Goal: Information Seeking & Learning: Learn about a topic

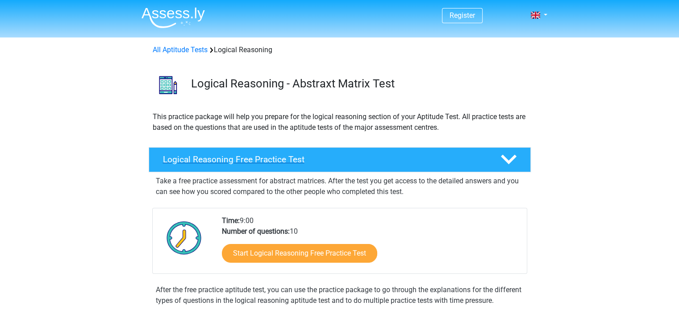
click at [262, 160] on h4 "Logical Reasoning Free Practice Test" at bounding box center [324, 159] width 323 height 10
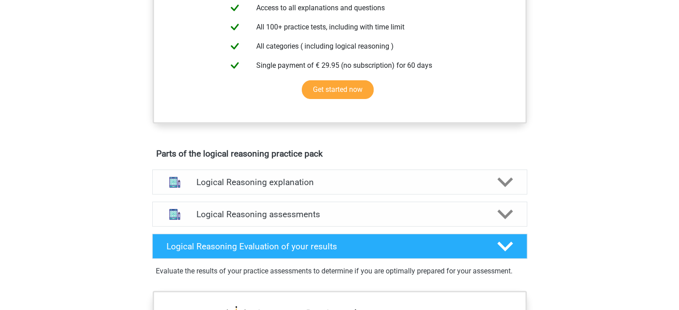
scroll to position [223, 0]
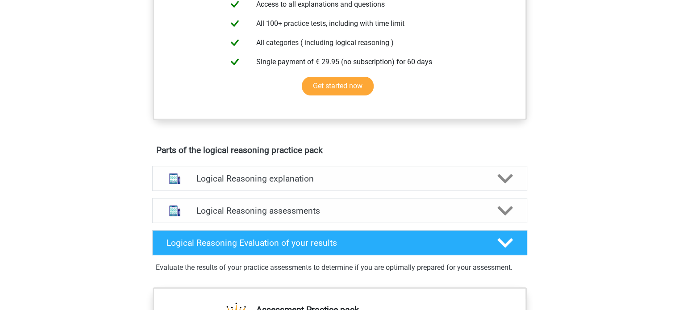
click at [604, 95] on div "Register Nederlands English" at bounding box center [339, 245] width 679 height 936
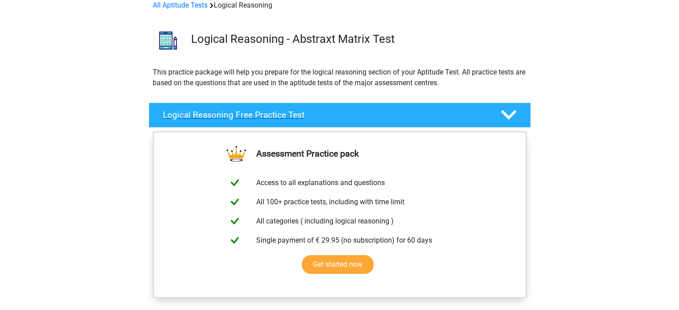
click at [500, 116] on div at bounding box center [507, 115] width 30 height 16
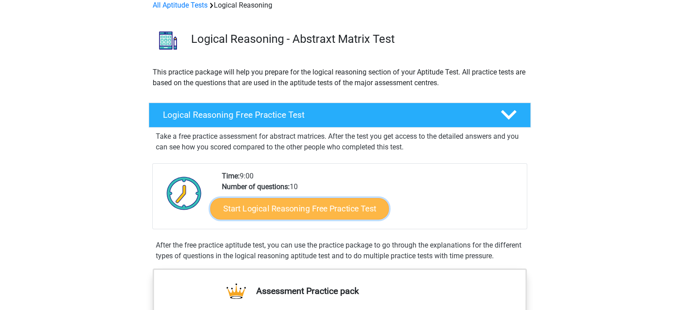
click at [288, 211] on link "Start Logical Reasoning Free Practice Test" at bounding box center [299, 208] width 179 height 21
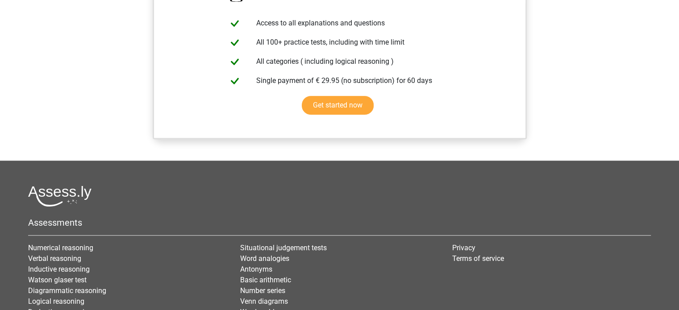
scroll to position [771, 0]
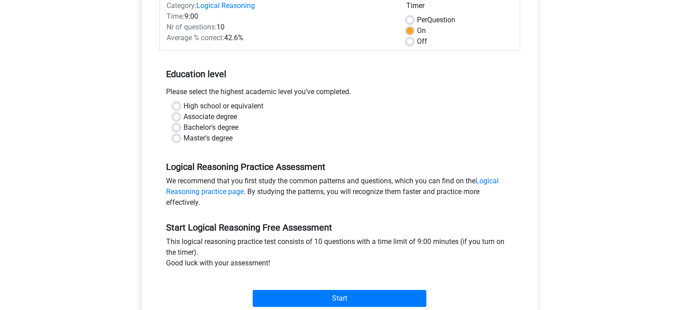
scroll to position [134, 0]
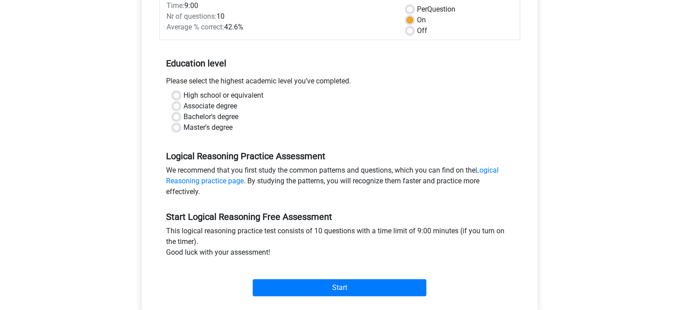
click at [183, 117] on label "Bachelor's degree" at bounding box center [210, 117] width 55 height 11
click at [176, 117] on input "Bachelor's degree" at bounding box center [176, 116] width 7 height 9
radio input "true"
click at [183, 127] on label "Master's degree" at bounding box center [207, 127] width 49 height 11
click at [175, 127] on input "Master's degree" at bounding box center [176, 126] width 7 height 9
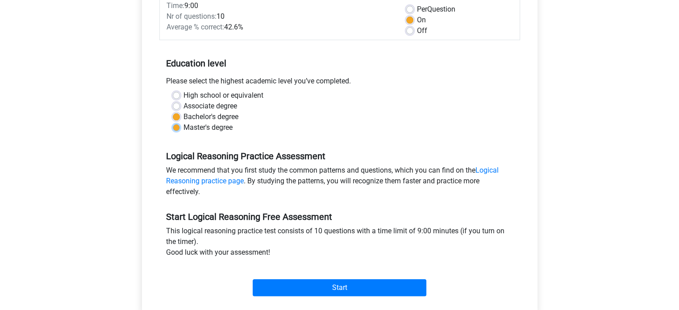
radio input "true"
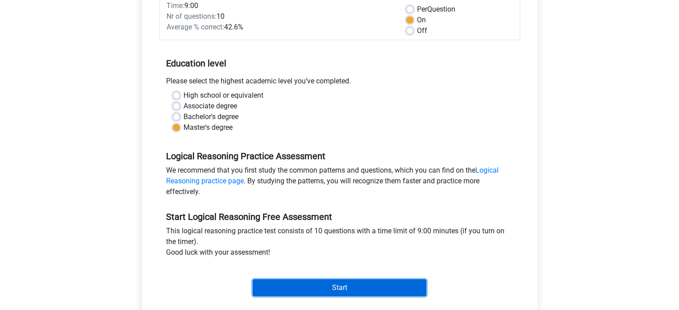
click at [337, 288] on input "Start" at bounding box center [340, 287] width 174 height 17
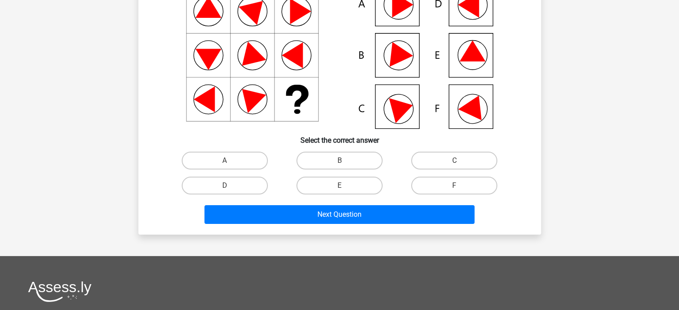
scroll to position [103, 0]
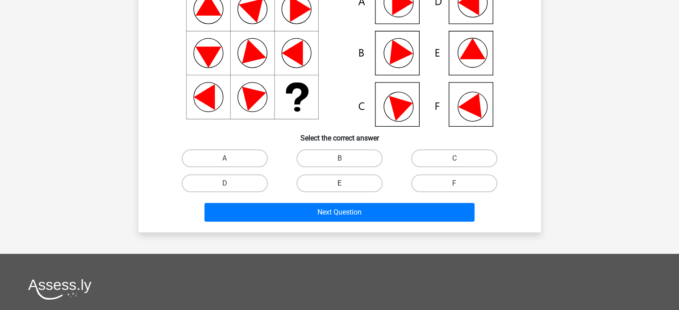
click at [335, 186] on label "E" at bounding box center [339, 184] width 86 height 18
click at [339, 186] on input "E" at bounding box center [342, 186] width 6 height 6
radio input "true"
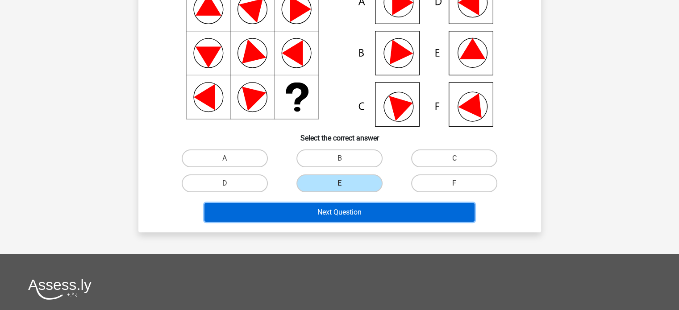
click at [350, 214] on button "Next Question" at bounding box center [339, 212] width 270 height 19
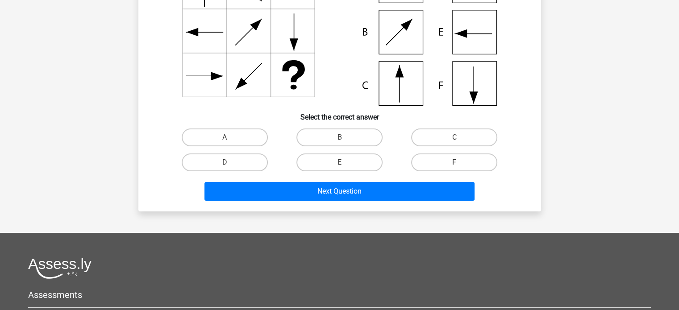
scroll to position [134, 0]
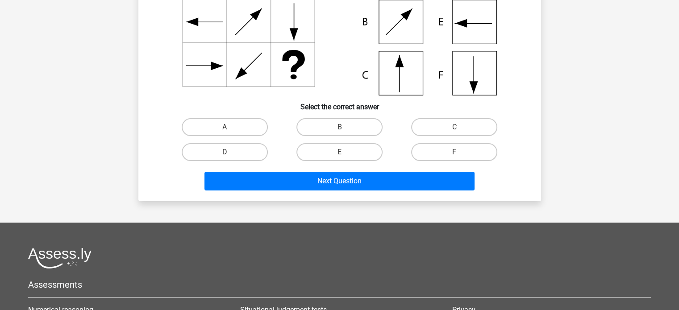
click at [459, 131] on input "C" at bounding box center [457, 130] width 6 height 6
radio input "true"
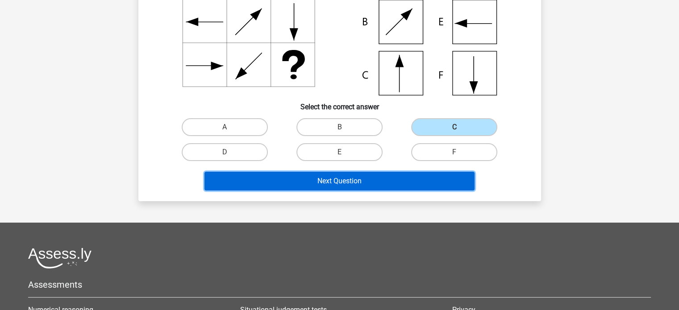
click at [362, 179] on button "Next Question" at bounding box center [339, 181] width 270 height 19
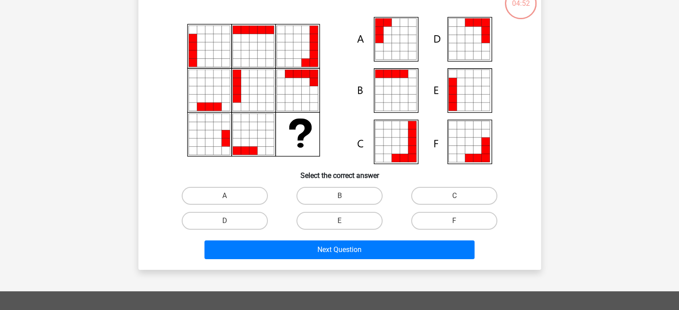
scroll to position [41, 0]
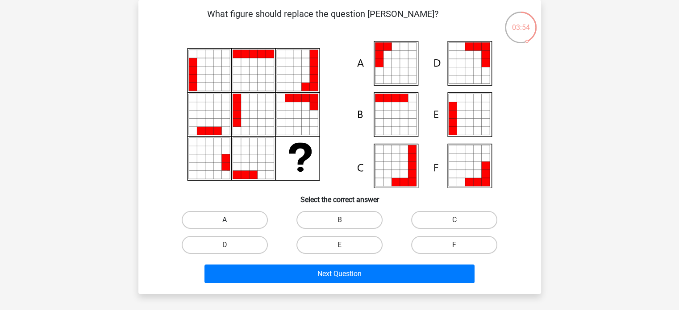
click at [250, 223] on label "A" at bounding box center [225, 220] width 86 height 18
click at [230, 223] on input "A" at bounding box center [228, 223] width 6 height 6
radio input "true"
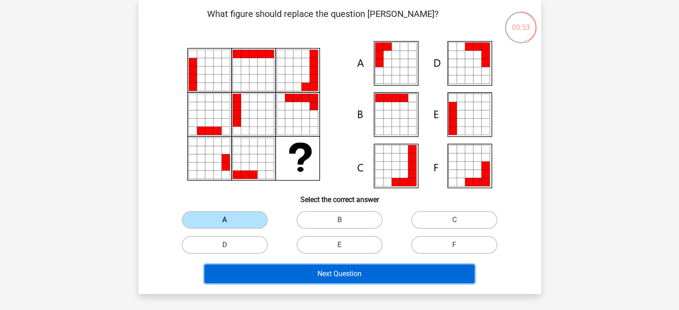
click at [346, 276] on button "Next Question" at bounding box center [339, 274] width 270 height 19
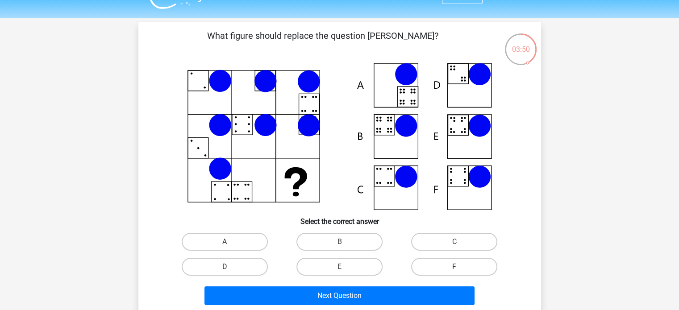
scroll to position [0, 0]
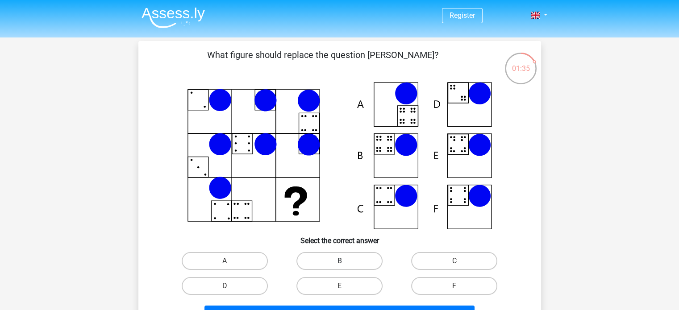
click at [341, 258] on label "B" at bounding box center [339, 261] width 86 height 18
click at [341, 261] on input "B" at bounding box center [342, 264] width 6 height 6
radio input "true"
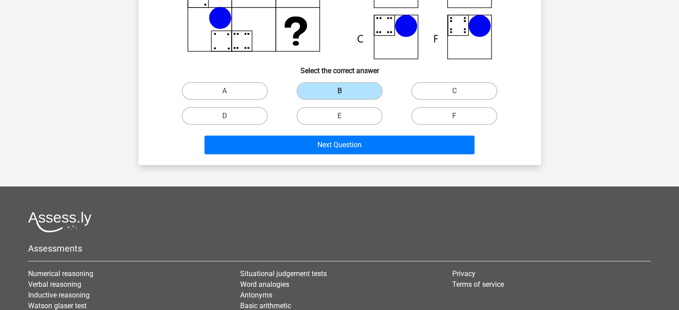
scroll to position [179, 0]
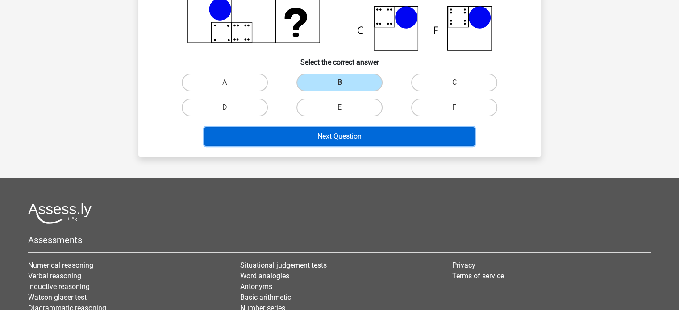
click at [351, 135] on button "Next Question" at bounding box center [339, 136] width 270 height 19
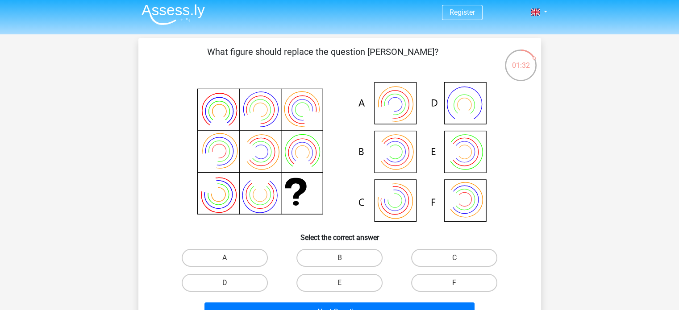
scroll to position [0, 0]
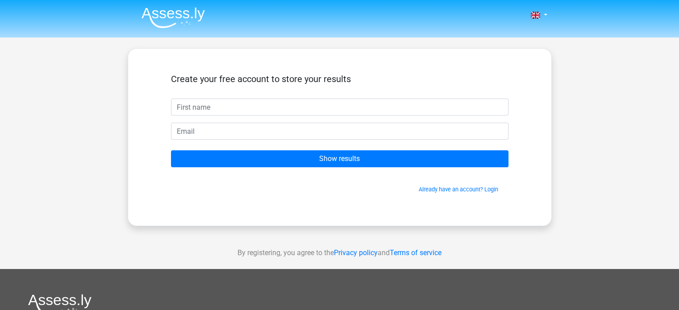
click at [236, 101] on input "text" at bounding box center [339, 107] width 337 height 17
type input "Jaime"
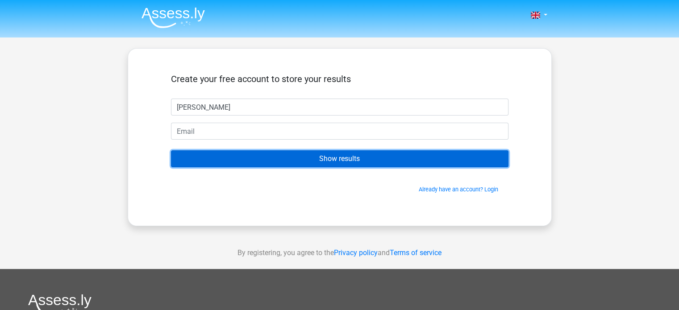
click at [339, 160] on input "Show results" at bounding box center [339, 158] width 337 height 17
